Goal: Transaction & Acquisition: Purchase product/service

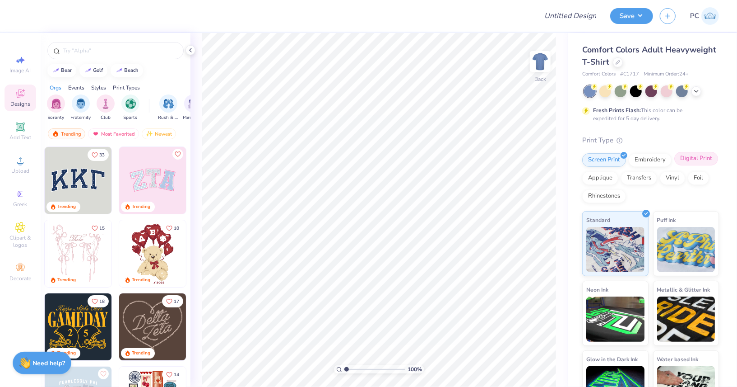
click at [710, 157] on div "Digital Print" at bounding box center [697, 159] width 44 height 14
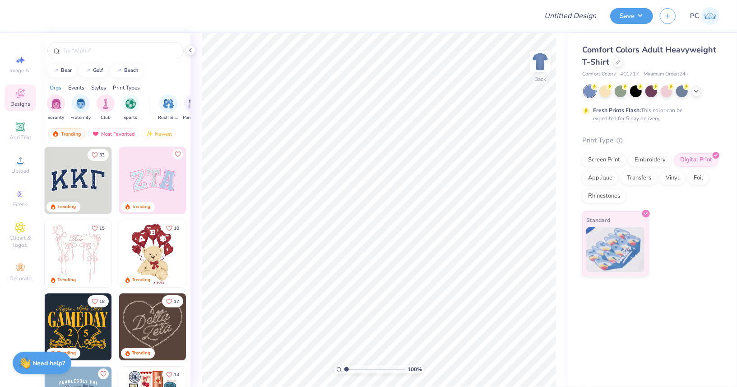
click at [93, 177] on img at bounding box center [78, 180] width 67 height 67
click at [620, 62] on div at bounding box center [618, 61] width 10 height 10
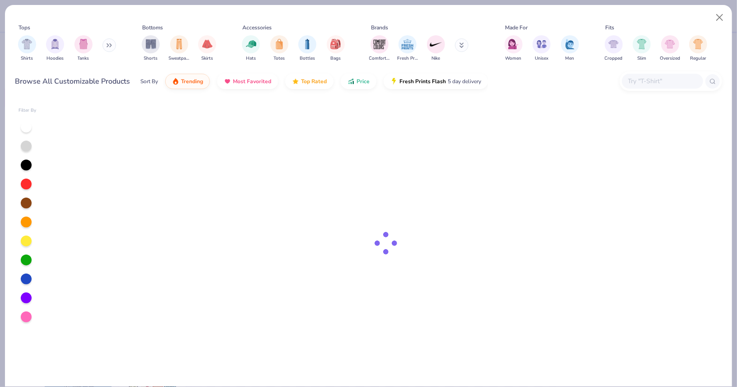
click at [107, 45] on button at bounding box center [110, 45] width 14 height 14
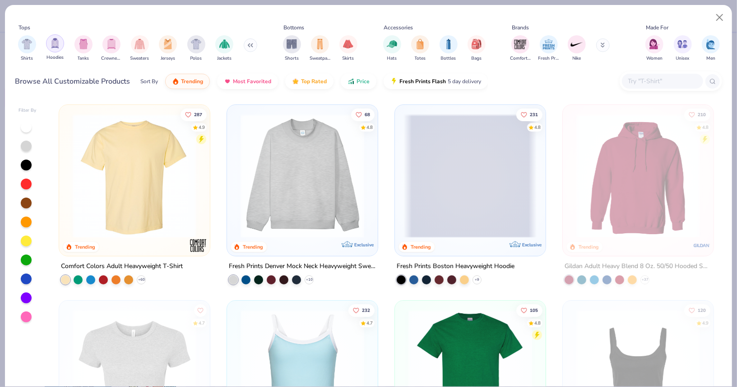
click at [59, 44] on img "filter for Hoodies" at bounding box center [55, 43] width 10 height 10
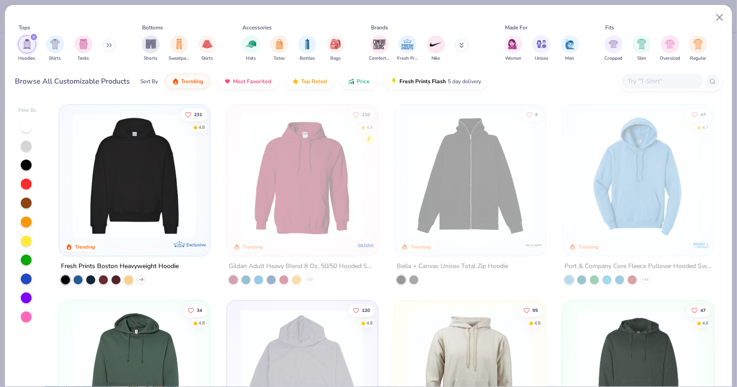
click at [173, 163] on img at bounding box center [134, 176] width 133 height 124
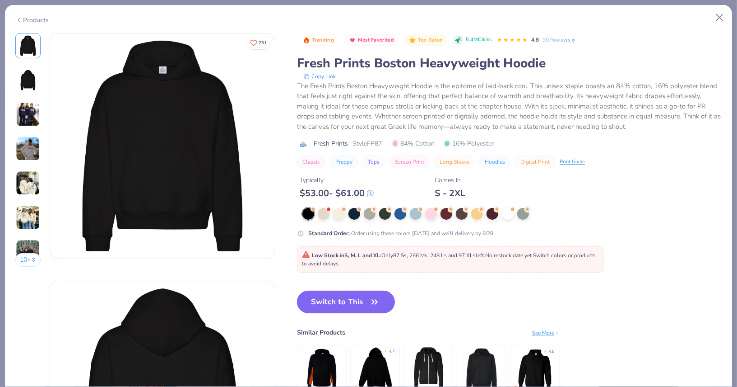
click at [325, 307] on button "Switch to This" at bounding box center [346, 301] width 98 height 23
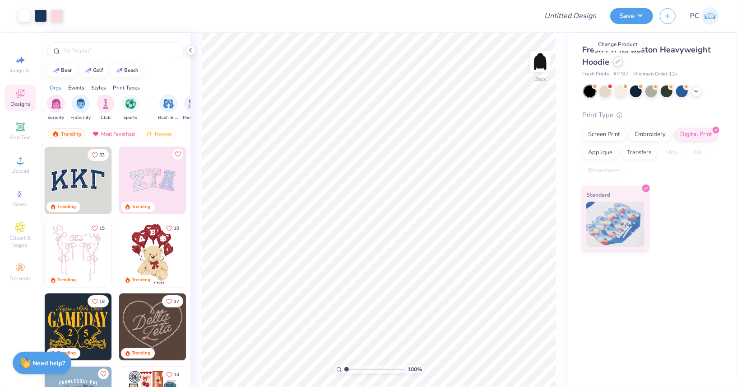
click at [618, 61] on icon at bounding box center [618, 61] width 5 height 5
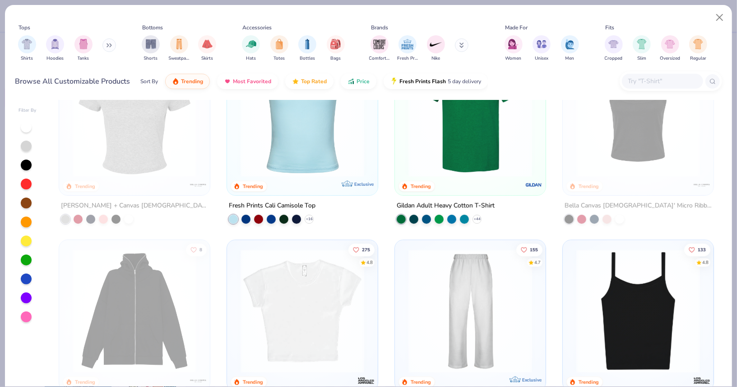
scroll to position [256, 0]
click at [54, 45] on img "filter for Hoodies" at bounding box center [55, 43] width 10 height 10
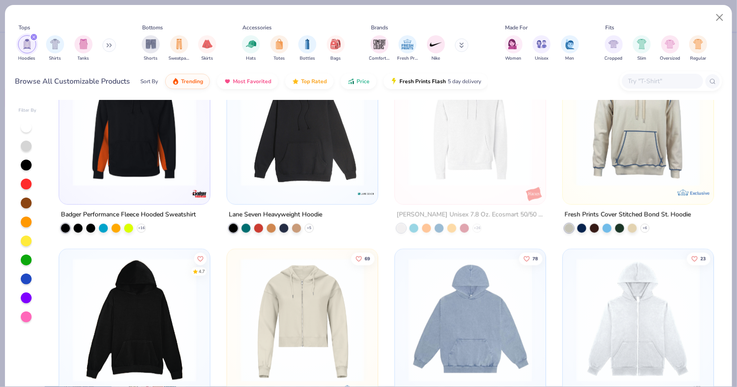
scroll to position [694, 0]
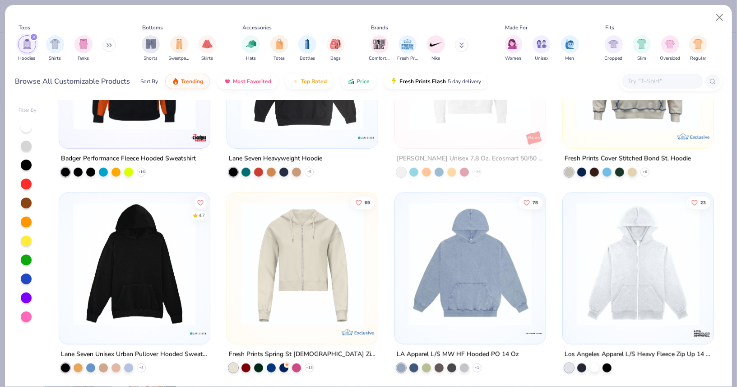
click at [156, 273] on img at bounding box center [134, 264] width 133 height 124
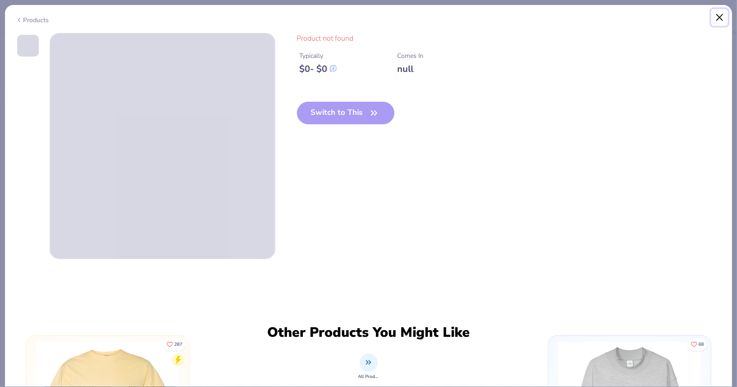
click at [722, 21] on button "Close" at bounding box center [720, 17] width 17 height 17
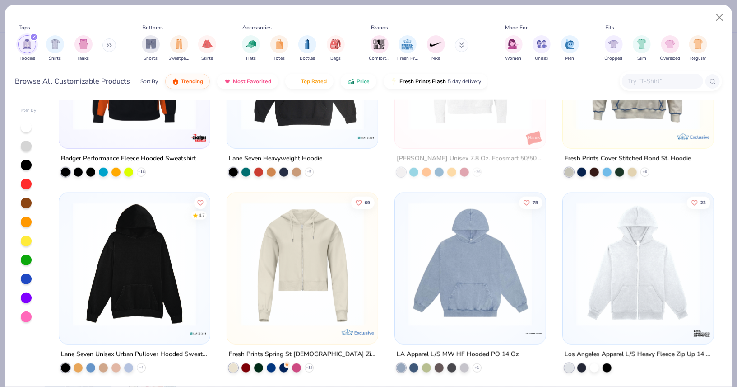
scroll to position [779, 0]
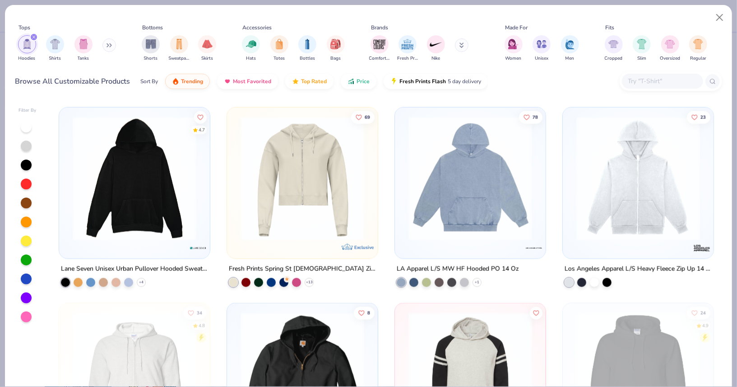
click at [495, 166] on img at bounding box center [470, 179] width 133 height 124
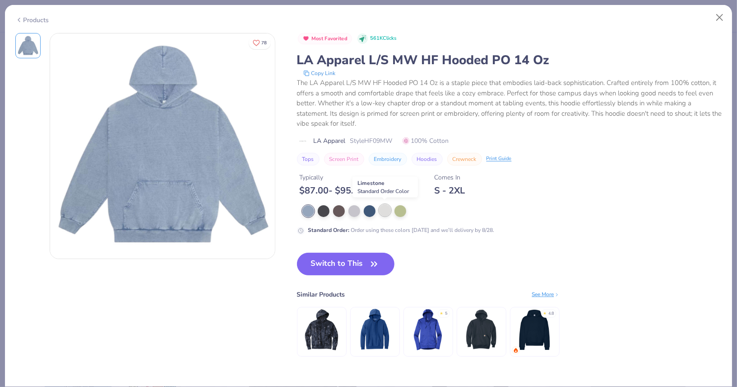
click at [385, 207] on div at bounding box center [385, 210] width 12 height 12
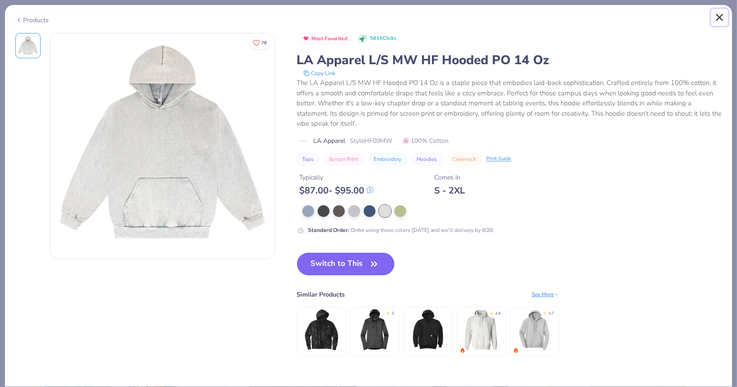
click at [721, 20] on button "Close" at bounding box center [720, 17] width 17 height 17
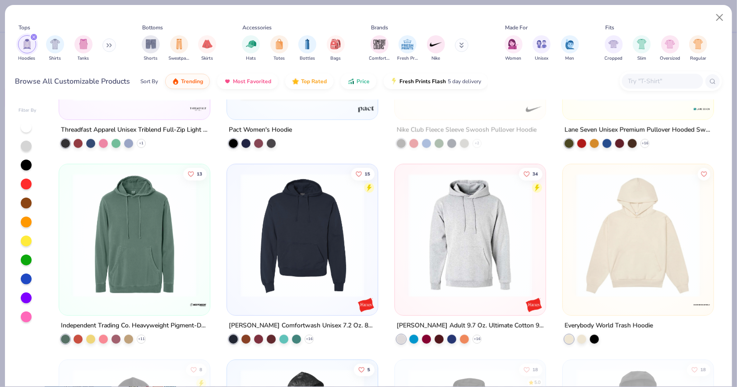
scroll to position [1710, 0]
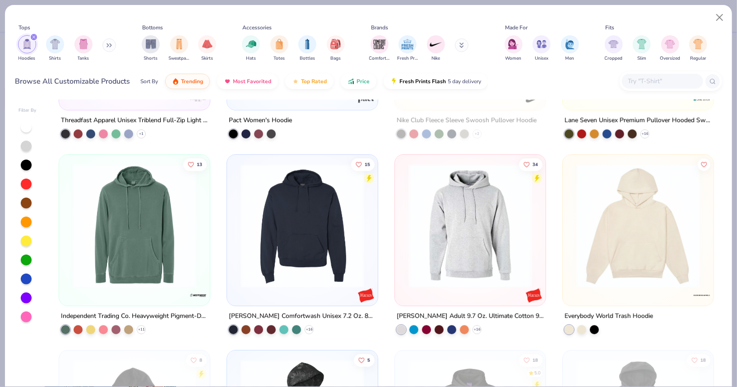
click at [635, 243] on img at bounding box center [638, 225] width 133 height 124
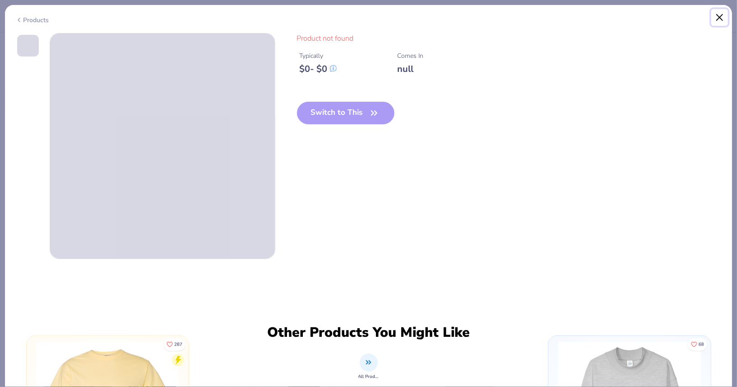
click at [721, 14] on button "Close" at bounding box center [720, 17] width 17 height 17
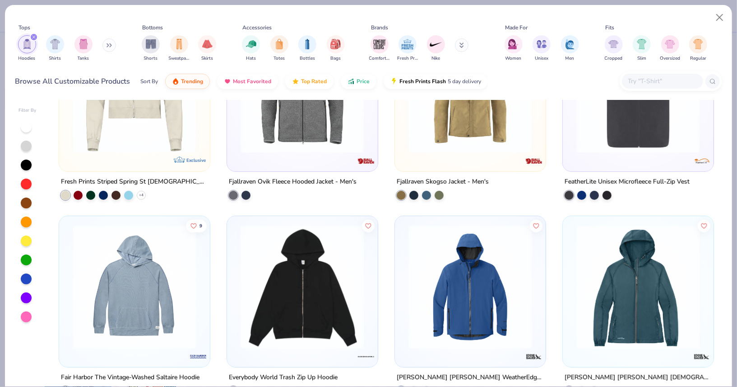
scroll to position [4580, 0]
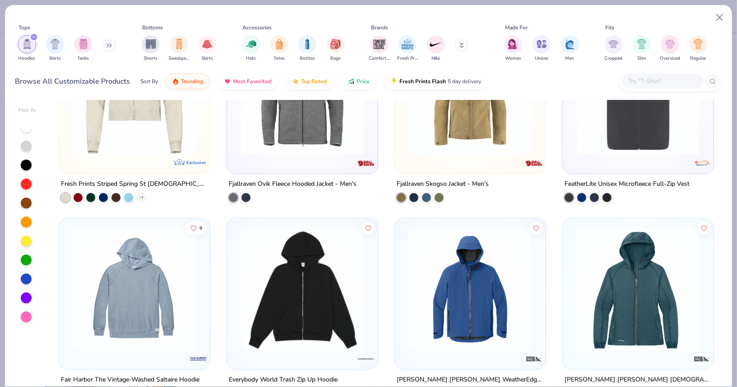
click at [176, 289] on img at bounding box center [134, 289] width 133 height 124
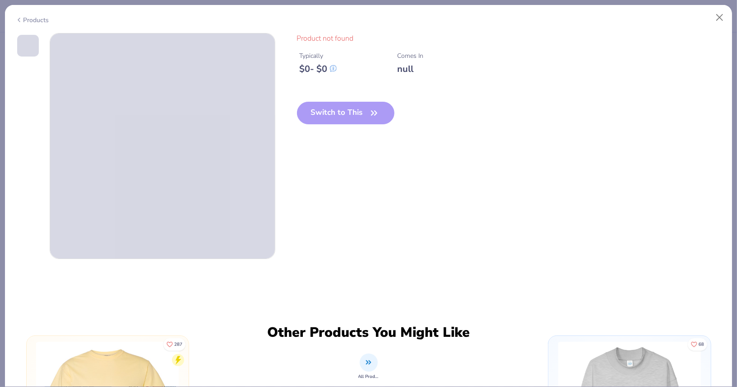
click at [338, 110] on div "Switch to This" at bounding box center [346, 120] width 98 height 37
click at [717, 20] on button "Close" at bounding box center [720, 17] width 17 height 17
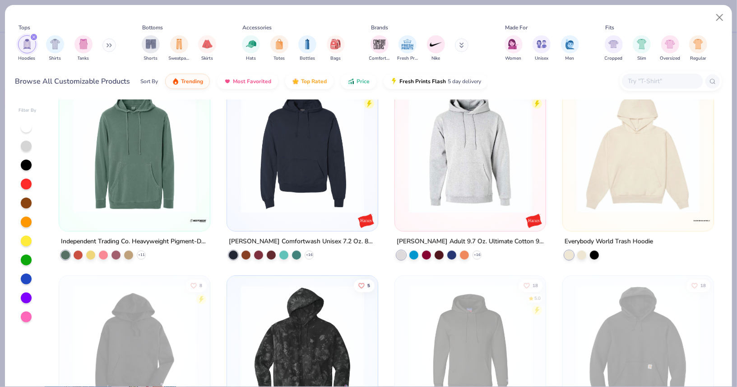
scroll to position [1777, 0]
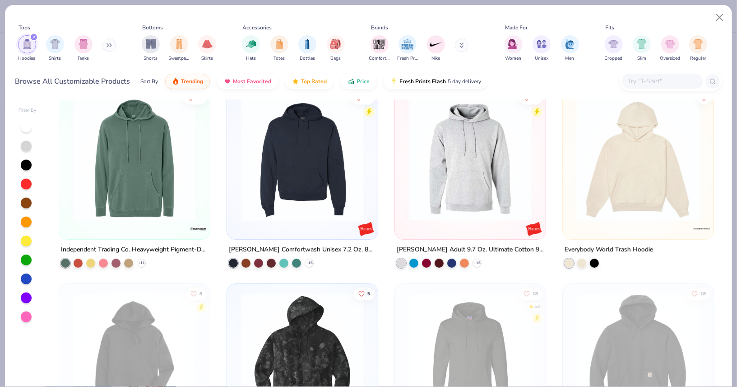
click at [651, 156] on img at bounding box center [638, 159] width 133 height 124
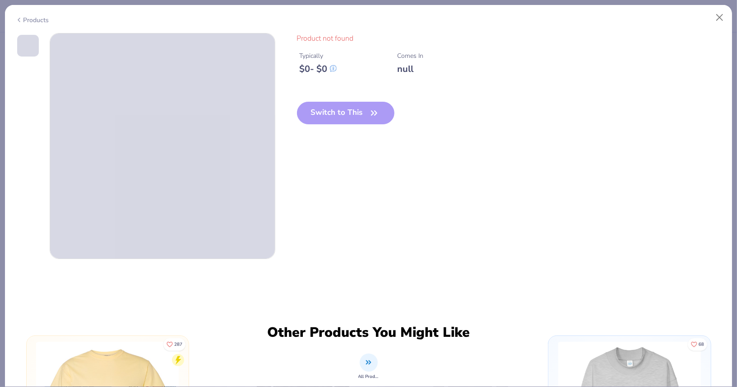
click at [346, 115] on div "Switch to This" at bounding box center [346, 120] width 98 height 37
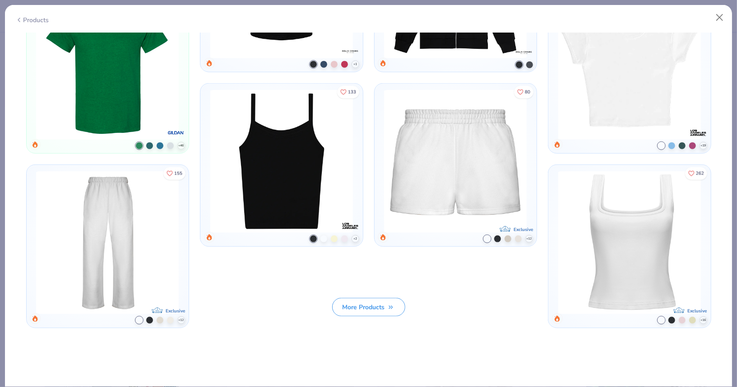
scroll to position [713, 0]
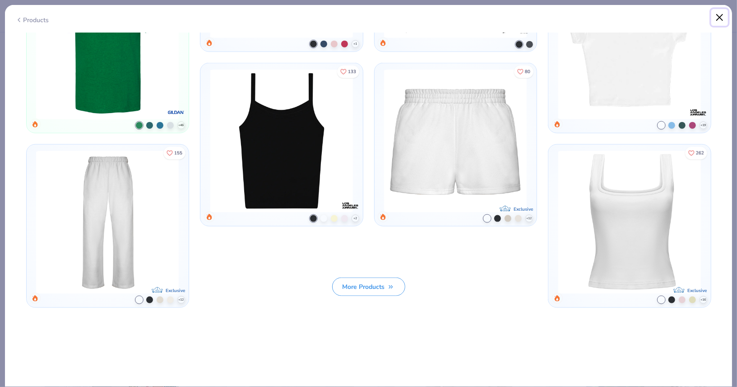
click at [720, 19] on button "Close" at bounding box center [720, 17] width 17 height 17
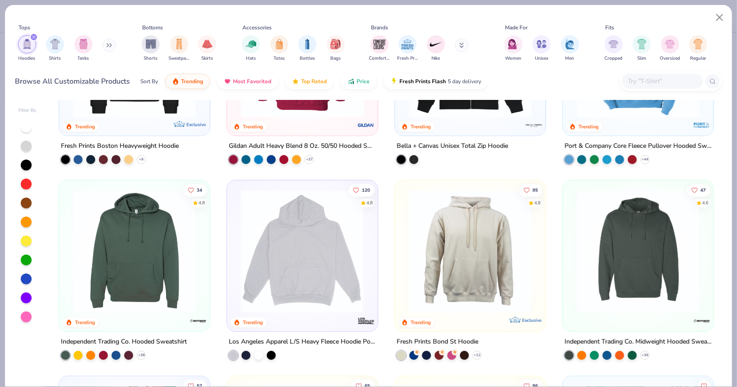
scroll to position [121, 0]
